Goal: Obtain resource: Download file/media

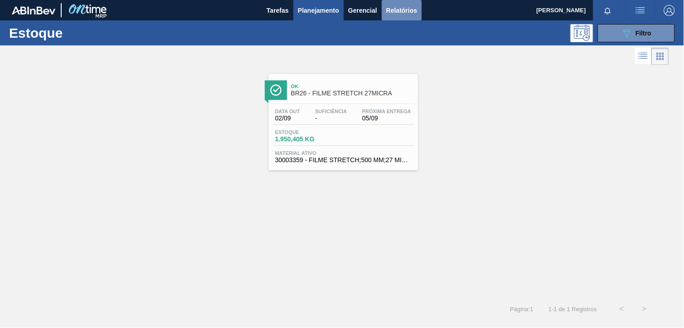
drag, startPoint x: 400, startPoint y: 10, endPoint x: 393, endPoint y: 20, distance: 12.3
click at [400, 11] on span "Relatórios" at bounding box center [402, 10] width 31 height 11
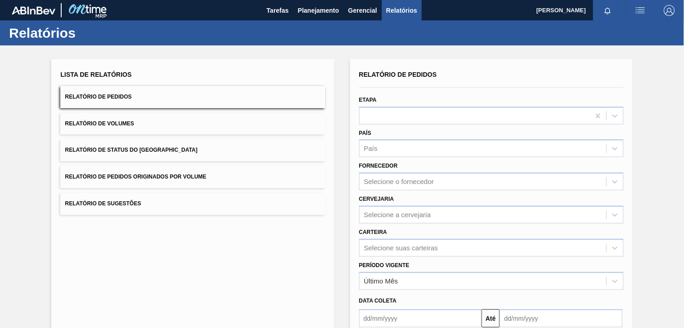
scroll to position [90, 0]
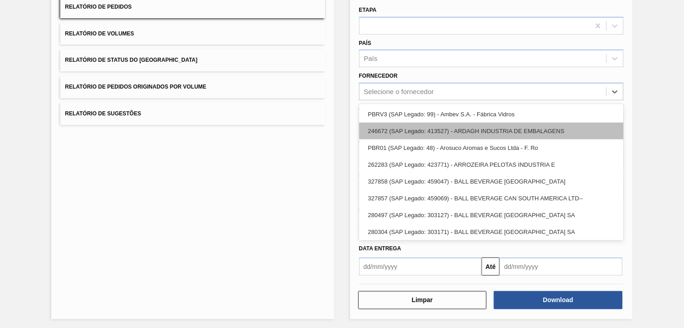
drag, startPoint x: 403, startPoint y: 93, endPoint x: 425, endPoint y: 129, distance: 41.6
click at [403, 94] on div "Selecione o fornecedor" at bounding box center [483, 91] width 247 height 13
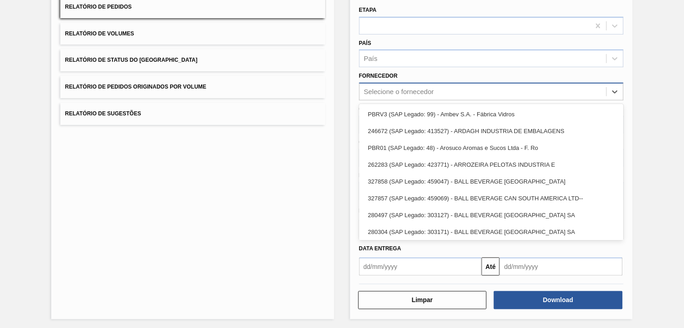
click at [407, 97] on div "Selecione o fornecedor" at bounding box center [491, 92] width 265 height 18
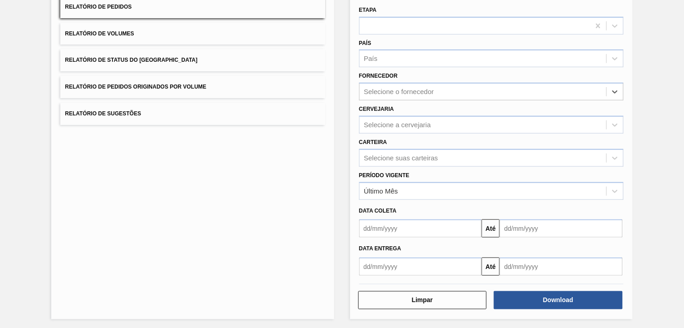
drag, startPoint x: 423, startPoint y: 120, endPoint x: 427, endPoint y: 132, distance: 12.2
click at [424, 121] on div "Selecione a cervejaria" at bounding box center [397, 125] width 67 height 8
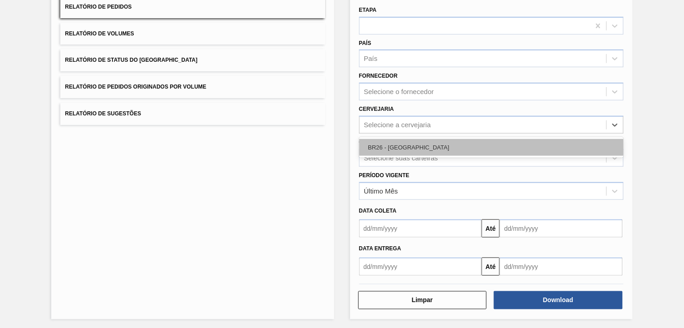
click at [428, 148] on div "BR26 - [GEOGRAPHIC_DATA]" at bounding box center [491, 147] width 265 height 17
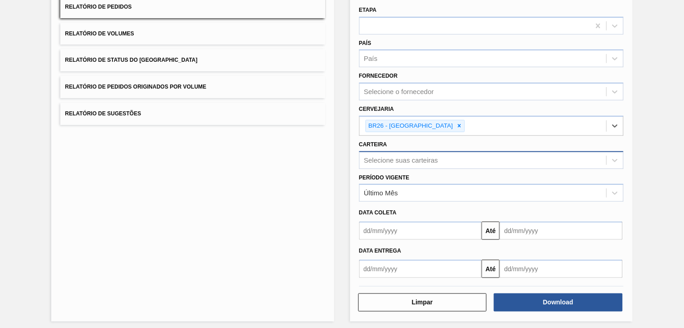
click at [429, 159] on div "Selecione suas carteiras" at bounding box center [401, 160] width 74 height 8
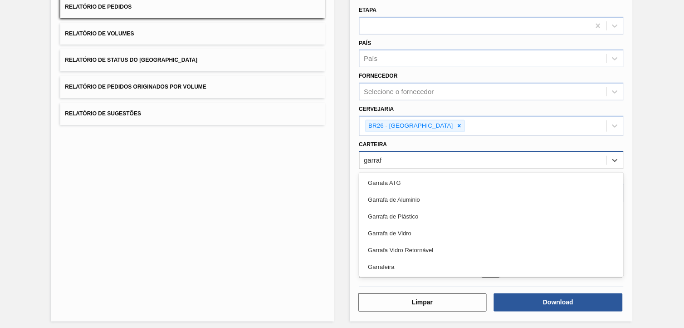
type input "garrafa"
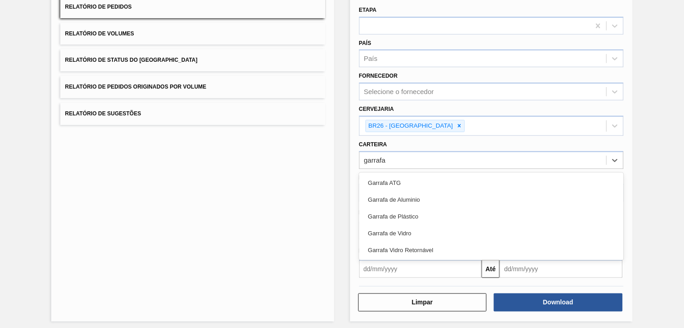
click at [410, 227] on div "Garrafa de Vidro" at bounding box center [491, 233] width 265 height 17
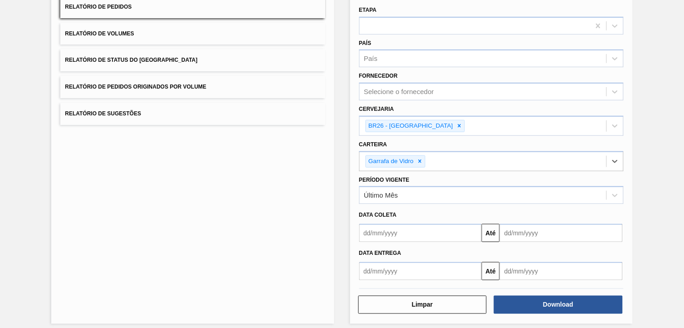
click at [427, 235] on input "text" at bounding box center [420, 233] width 123 height 18
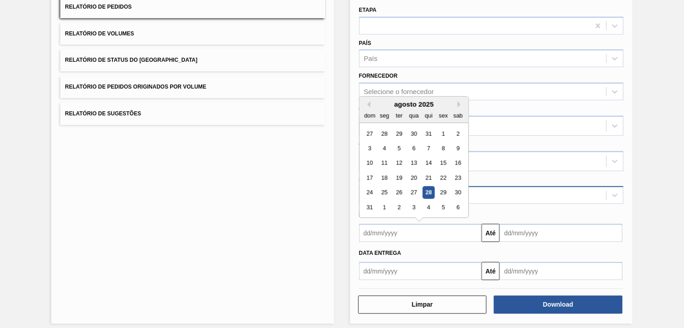
drag, startPoint x: 443, startPoint y: 160, endPoint x: 485, endPoint y: 200, distance: 58.1
click at [442, 161] on div "15" at bounding box center [443, 163] width 12 height 12
type input "[DATE]"
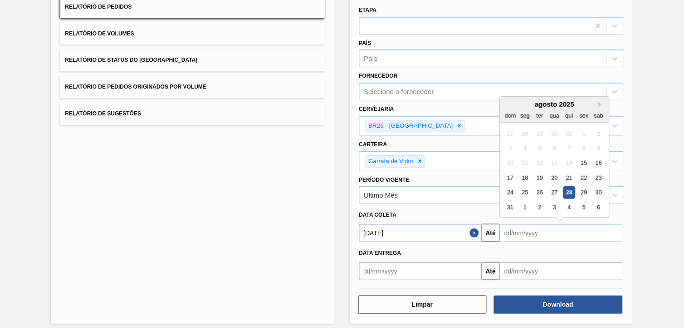
click at [534, 235] on input "text" at bounding box center [561, 233] width 123 height 18
click at [600, 103] on button "Next Month" at bounding box center [602, 104] width 6 height 6
click at [597, 151] on div "13" at bounding box center [599, 148] width 12 height 12
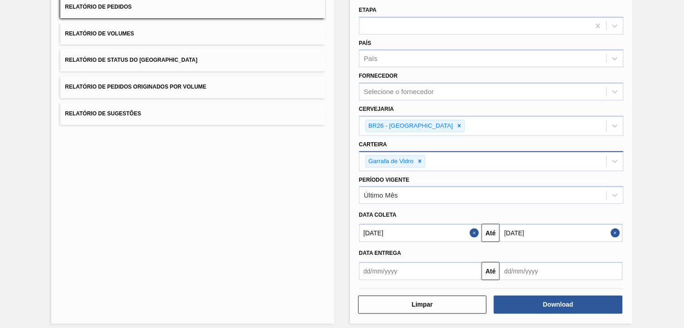
type input "[DATE]"
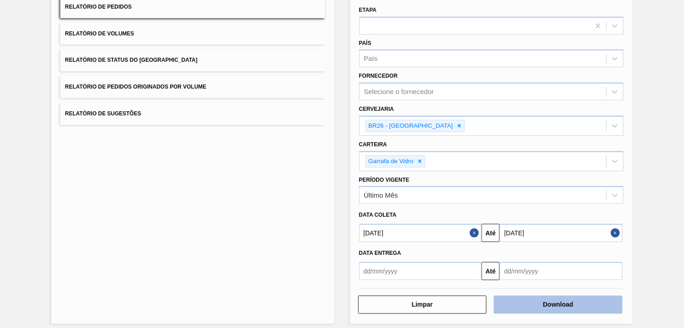
click at [543, 295] on button "Download" at bounding box center [558, 304] width 129 height 18
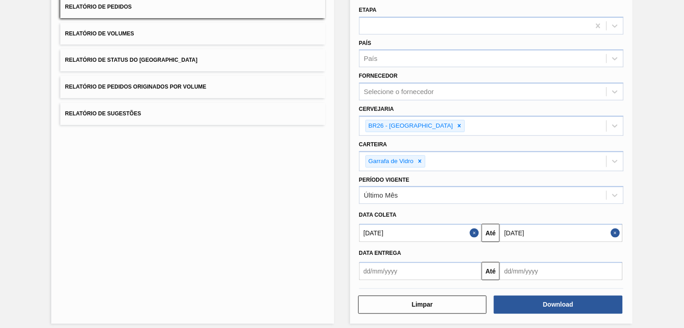
drag, startPoint x: 308, startPoint y: 162, endPoint x: 320, endPoint y: 155, distance: 14.2
click at [312, 161] on div "Lista de Relatórios Relatório de Pedidos Relatório de Volumes Relatório de Stat…" at bounding box center [192, 146] width 283 height 354
